Goal: Task Accomplishment & Management: Complete application form

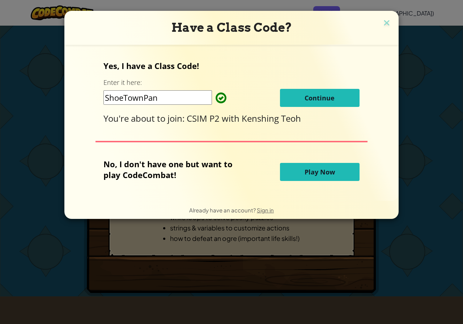
click at [314, 97] on span "Continue" at bounding box center [319, 98] width 30 height 9
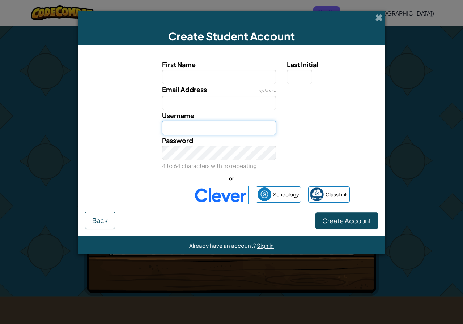
type input "SelenaH"
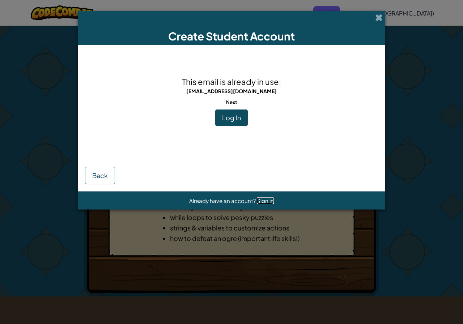
click at [265, 201] on span "Sign in" at bounding box center [265, 200] width 17 height 7
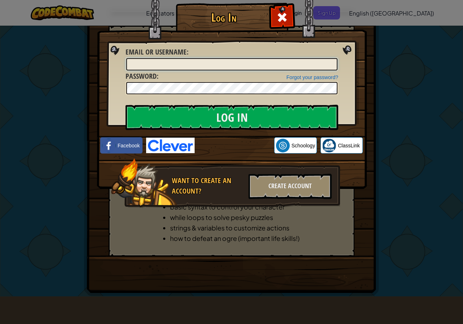
type input "SelenaH"
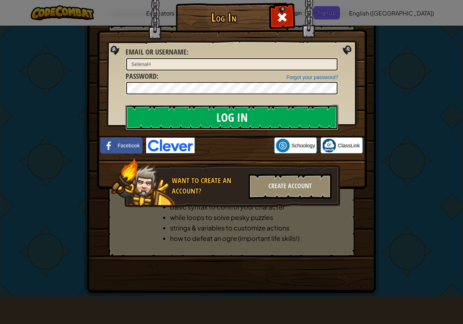
click at [221, 115] on input "Log In" at bounding box center [231, 117] width 213 height 25
click at [239, 120] on input "Log In" at bounding box center [231, 117] width 213 height 25
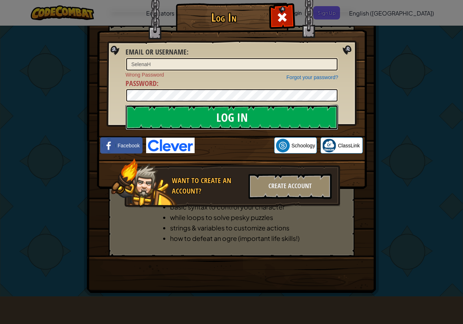
click at [239, 120] on input "Log In" at bounding box center [231, 117] width 213 height 25
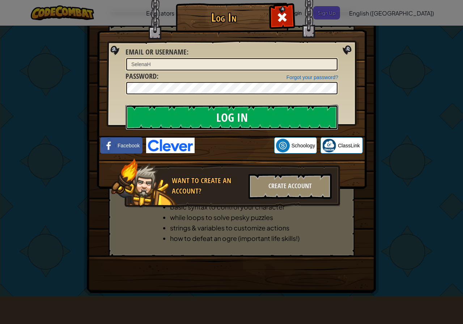
click at [239, 120] on input "Log In" at bounding box center [231, 117] width 213 height 25
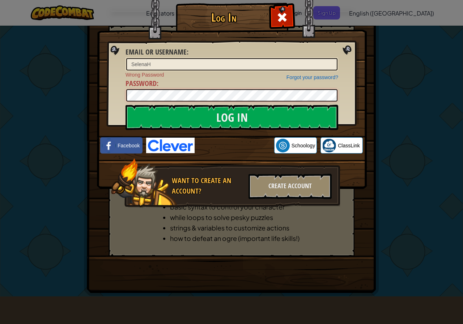
click at [84, 98] on div "Log In Email or Username : SelenaH Forgot your password? Wrong Password Passwor…" at bounding box center [231, 162] width 463 height 324
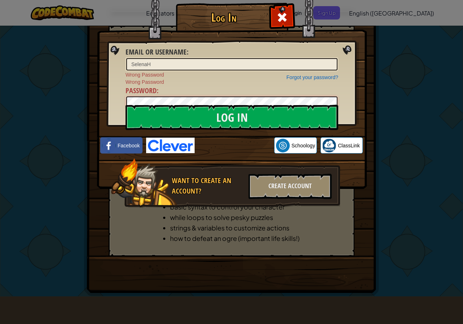
click at [125, 105] on input "Log In" at bounding box center [231, 117] width 213 height 25
